Goal: Information Seeking & Learning: Learn about a topic

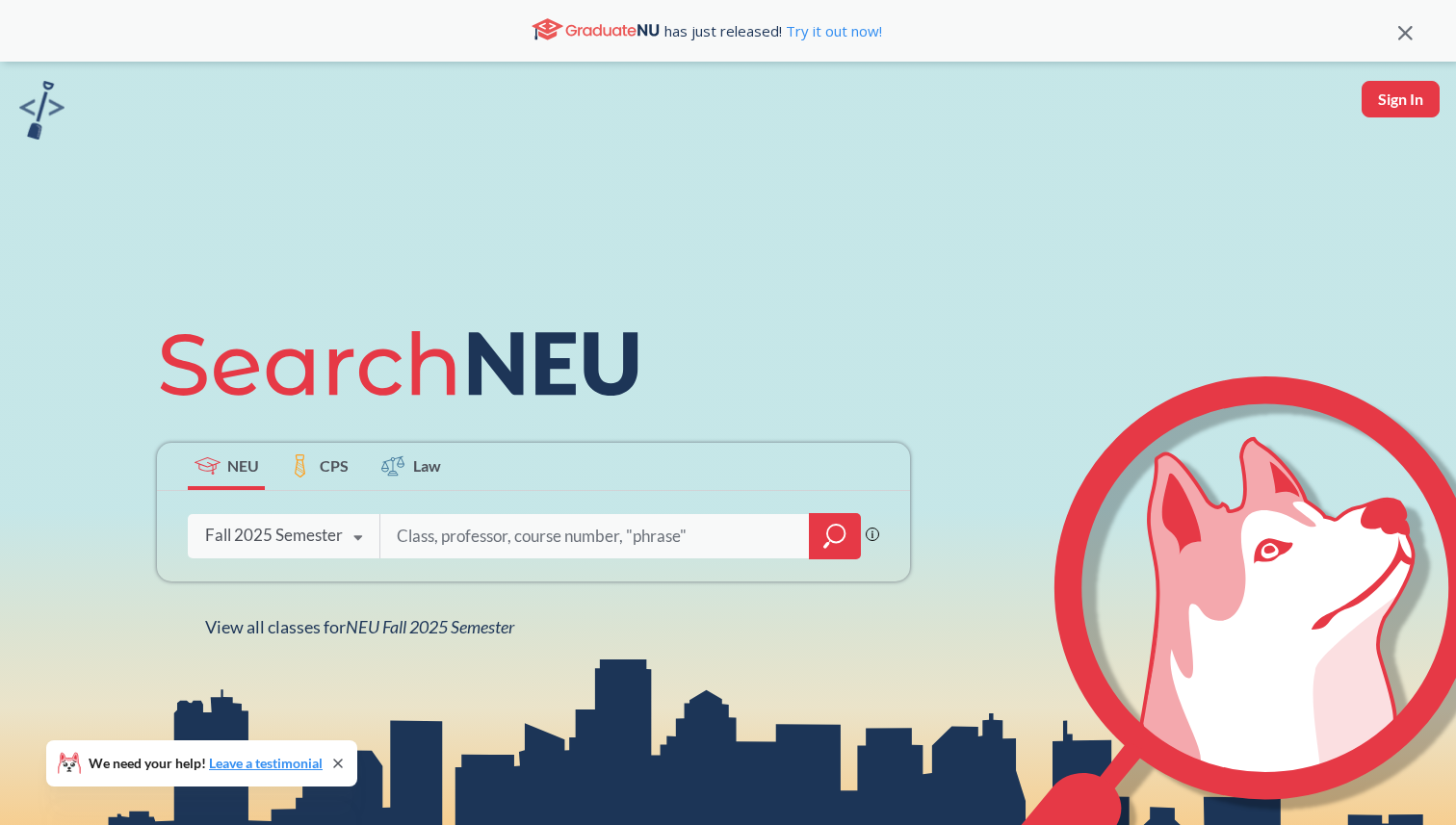
click at [513, 530] on input "search" at bounding box center [594, 536] width 400 height 41
type input "EECE 2310"
click at [835, 544] on icon "magnifying glass" at bounding box center [834, 535] width 23 height 27
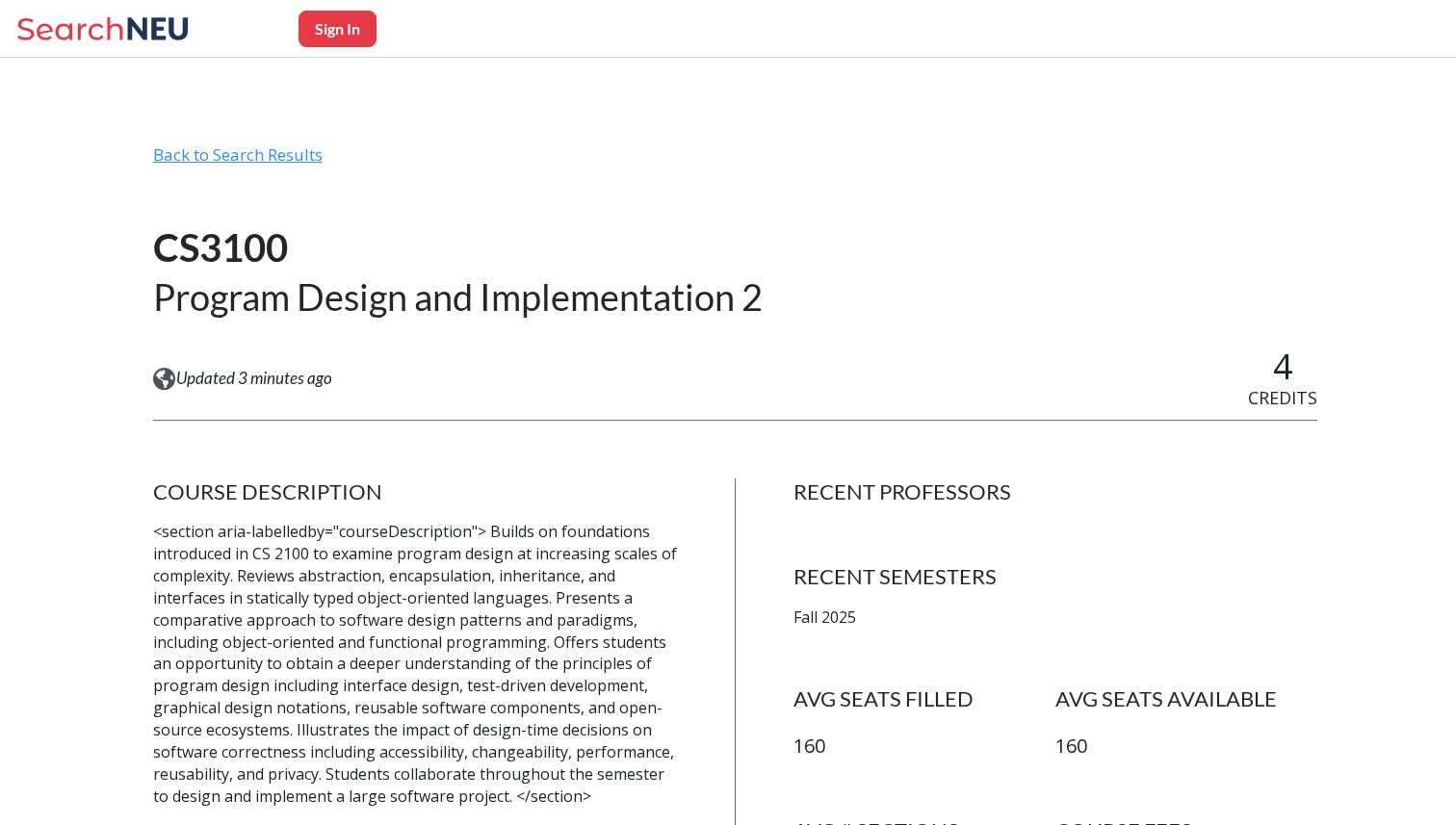
click at [272, 163] on div "Back to Search Results" at bounding box center [735, 162] width 1165 height 37
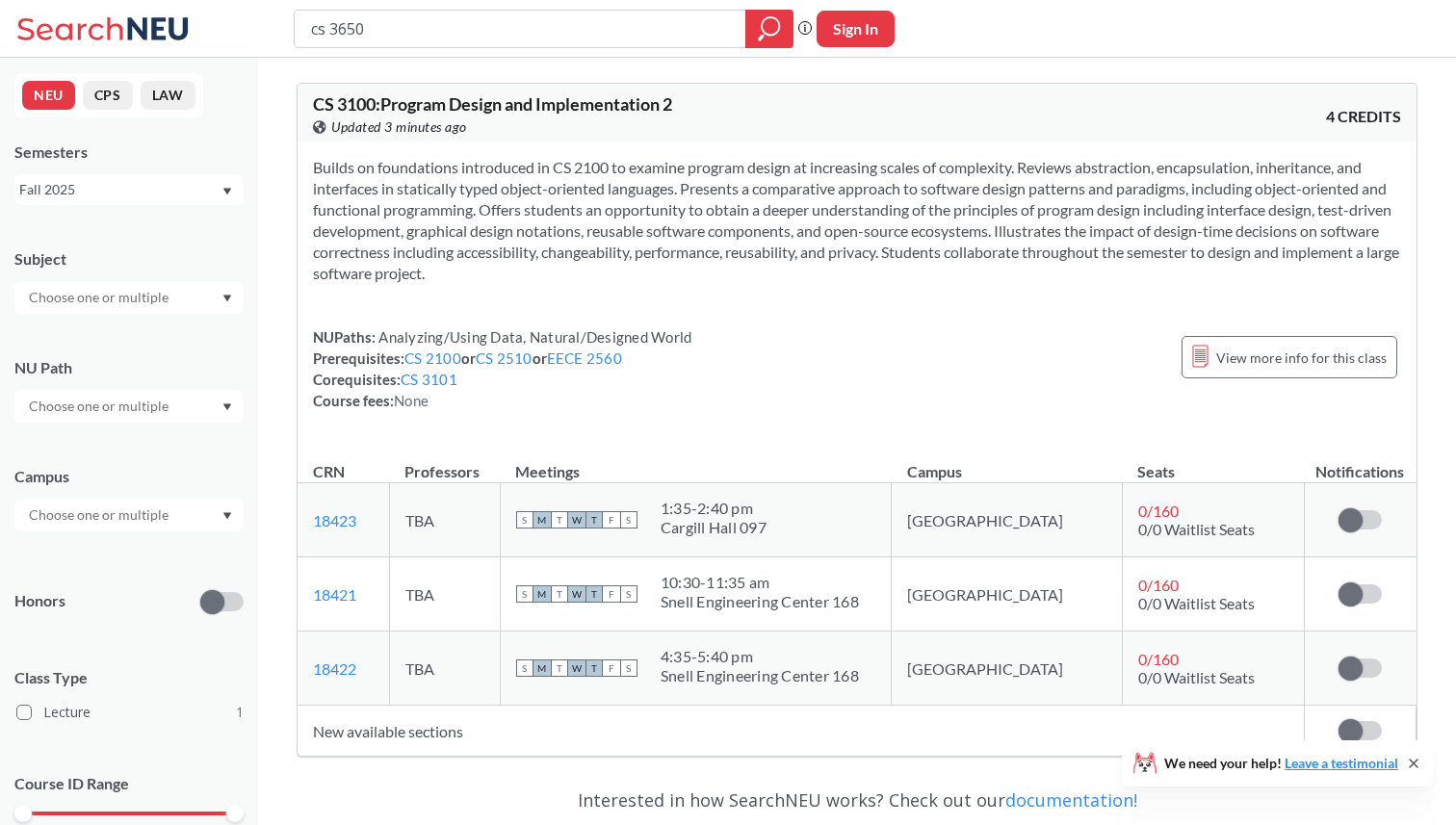
type input "cs 3650"
click at [774, 12] on div at bounding box center [769, 29] width 48 height 39
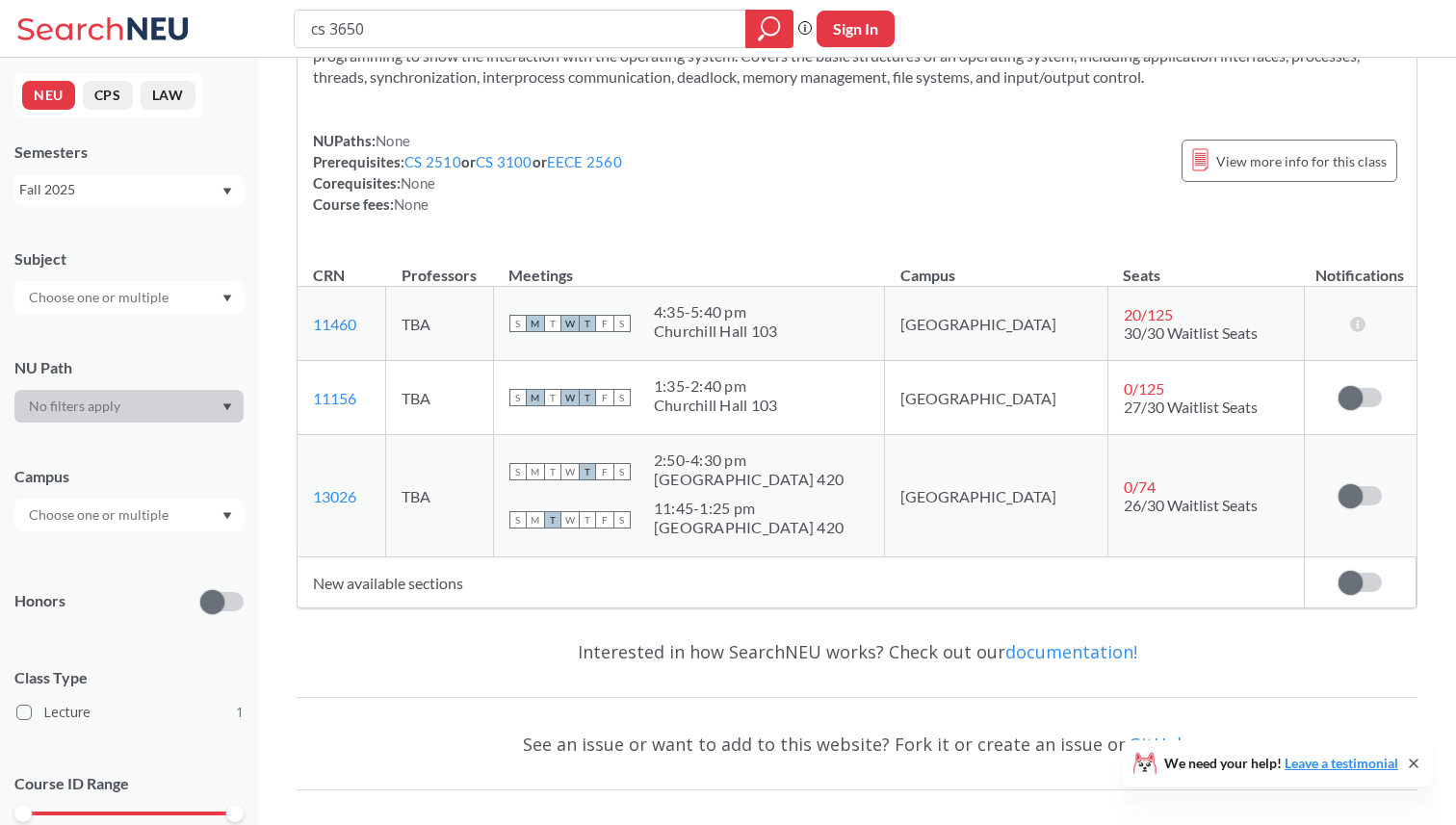
scroll to position [156, 0]
click at [480, 579] on td "New available sections" at bounding box center [801, 580] width 1006 height 51
click at [427, 579] on td "New available sections" at bounding box center [801, 580] width 1006 height 51
click at [1330, 585] on div "Sign in to subscribe for notifications." at bounding box center [1360, 580] width 79 height 19
click at [1338, 585] on div at bounding box center [1360, 580] width 44 height 19
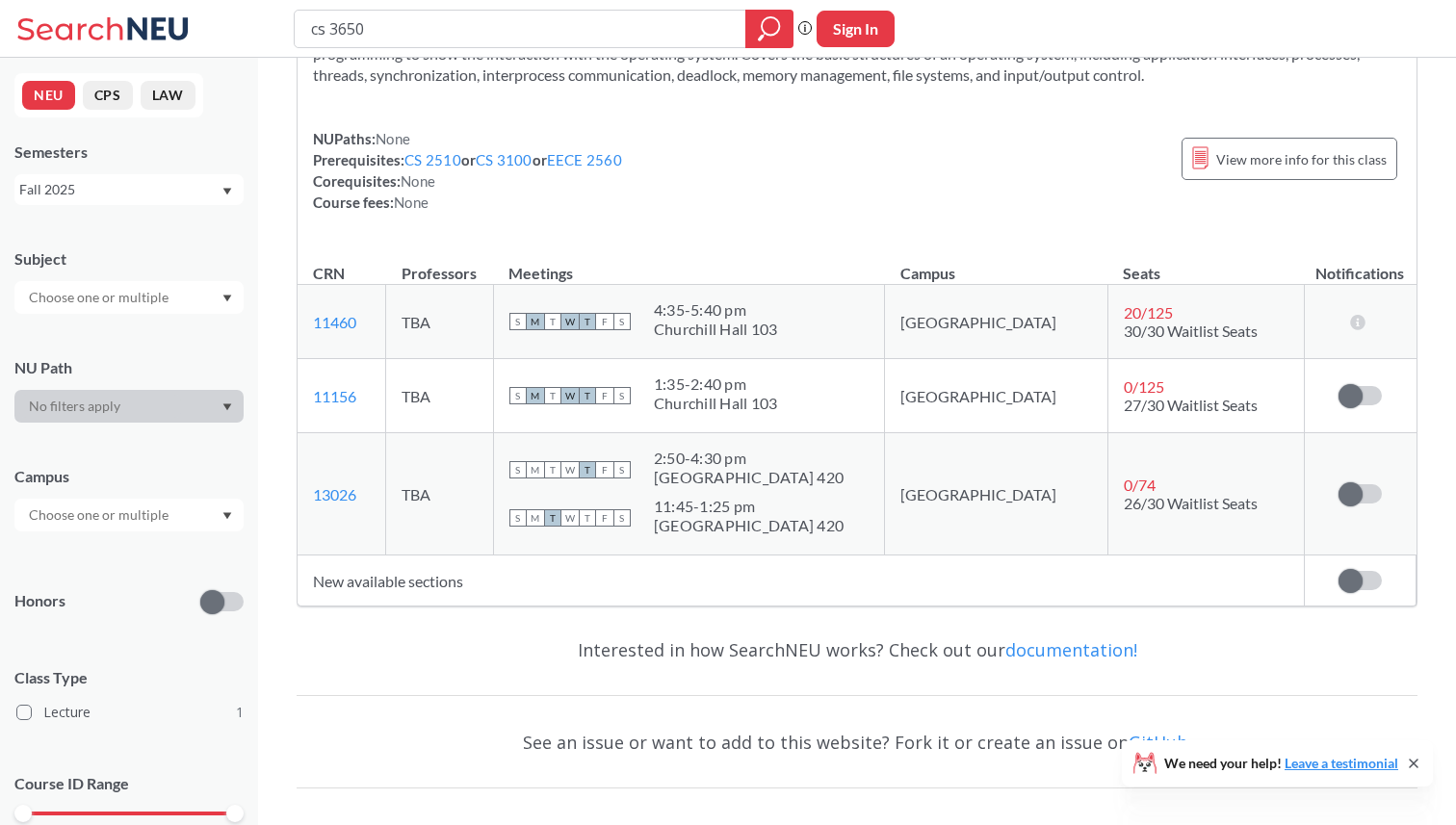
click at [1354, 583] on span at bounding box center [1350, 581] width 24 height 24
click at [1338, 571] on input "checkbox" at bounding box center [1338, 571] width 0 height 0
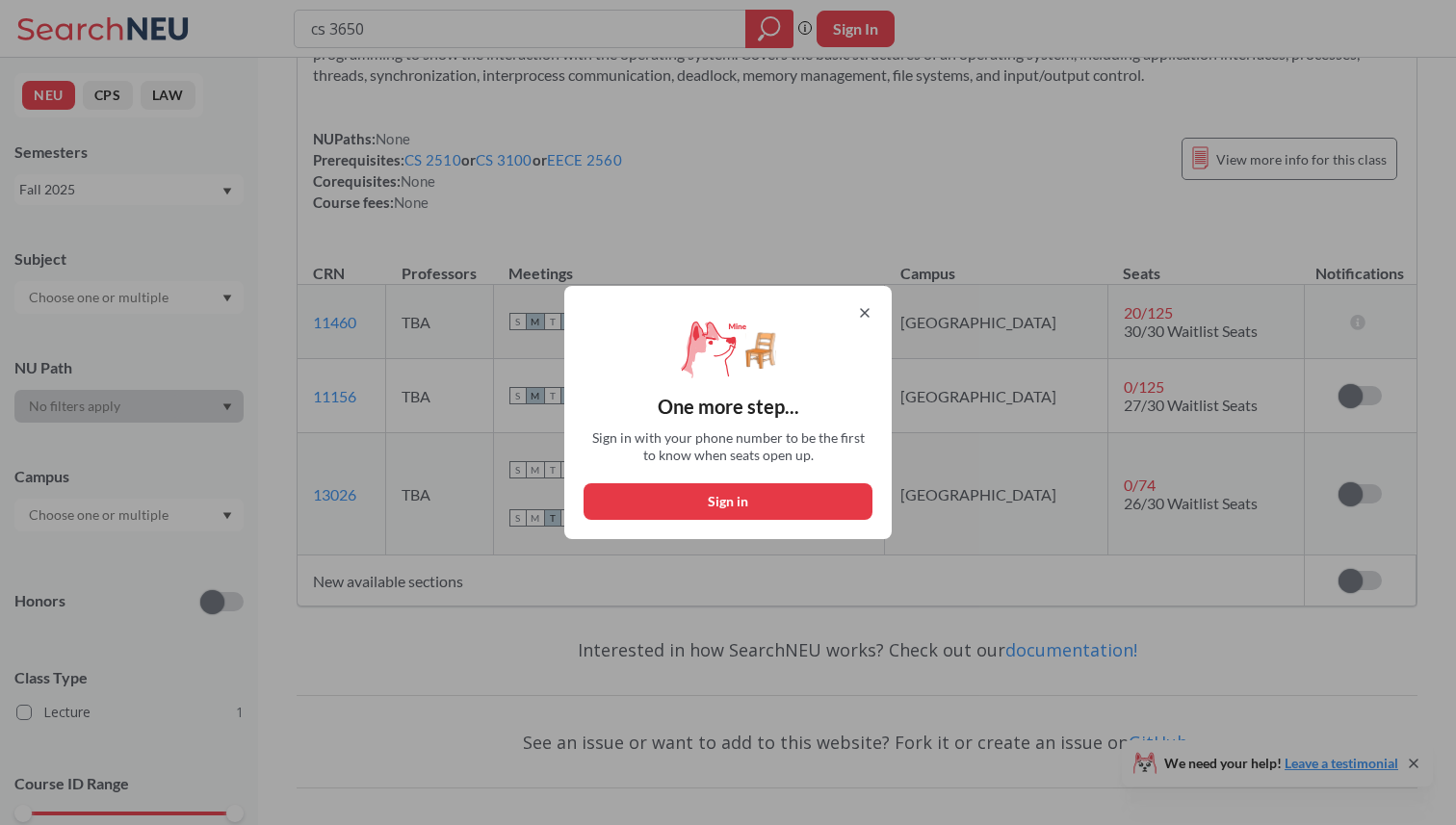
click at [878, 323] on div "One more step... Sign in with your phone number to be the first to know when se…" at bounding box center [728, 412] width 328 height 253
click at [875, 318] on div "One more step... Sign in with your phone number to be the first to know when se…" at bounding box center [728, 412] width 328 height 253
click at [864, 314] on icon at bounding box center [865, 313] width 16 height 16
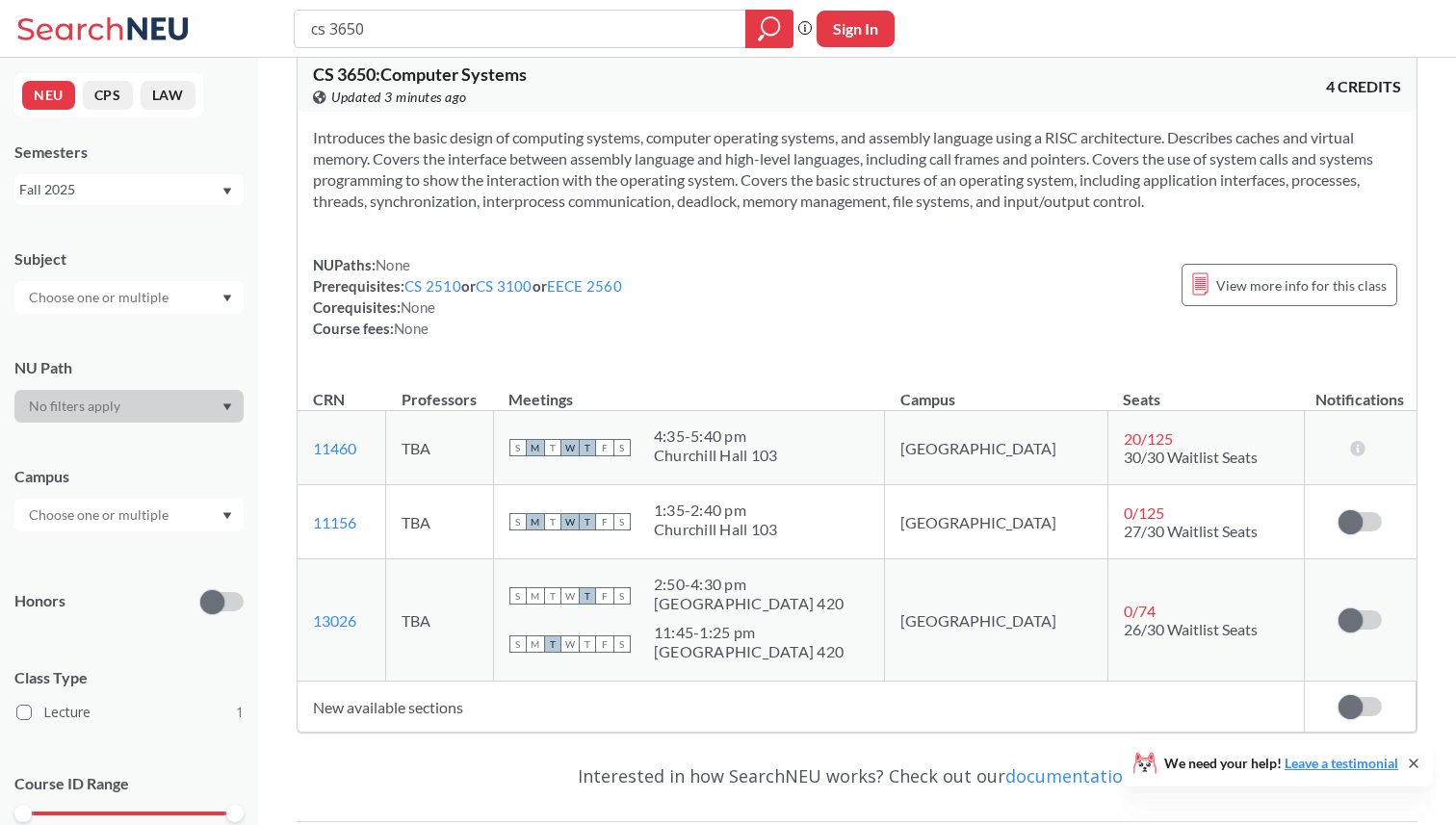
scroll to position [0, 0]
